Goal: Task Accomplishment & Management: Use online tool/utility

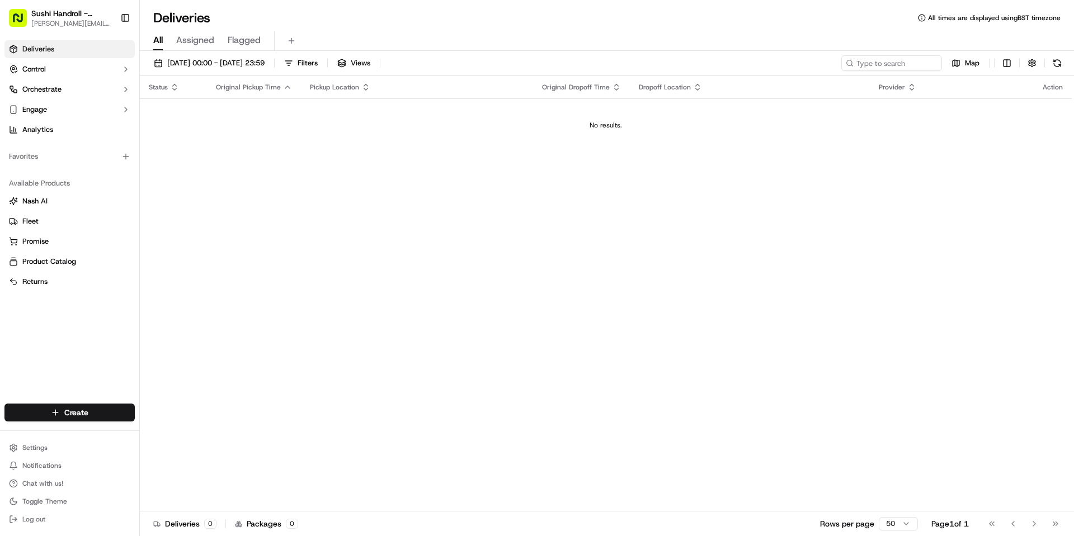
click at [196, 36] on span "Assigned" at bounding box center [195, 40] width 38 height 13
click at [122, 69] on icon "button" at bounding box center [125, 69] width 9 height 9
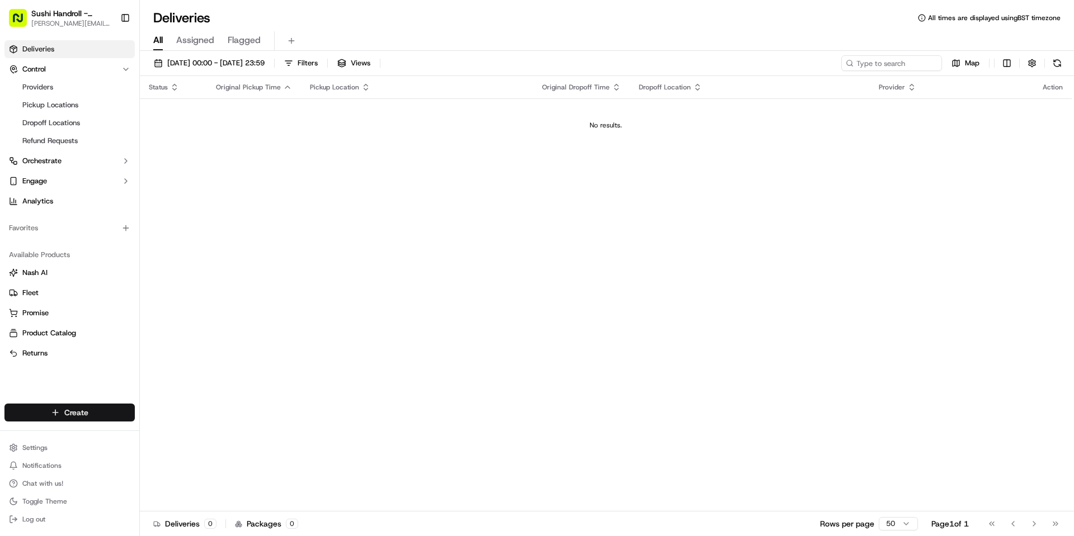
click at [84, 421] on html "Sushi Handroll - West Norwood norwood@sushihandroll.co.uk Toggle Sidebar Delive…" at bounding box center [537, 268] width 1074 height 536
click at [190, 438] on link "Delivery" at bounding box center [202, 433] width 125 height 20
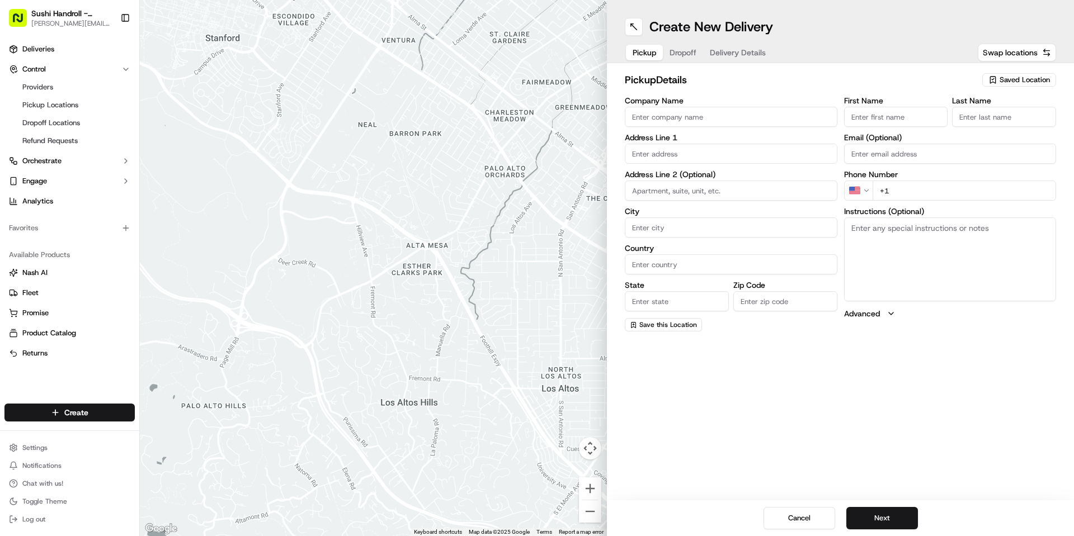
click at [683, 52] on span "Dropoff" at bounding box center [682, 52] width 27 height 11
click at [753, 48] on span "Delivery Details" at bounding box center [738, 52] width 56 height 11
